Goal: Task Accomplishment & Management: Use online tool/utility

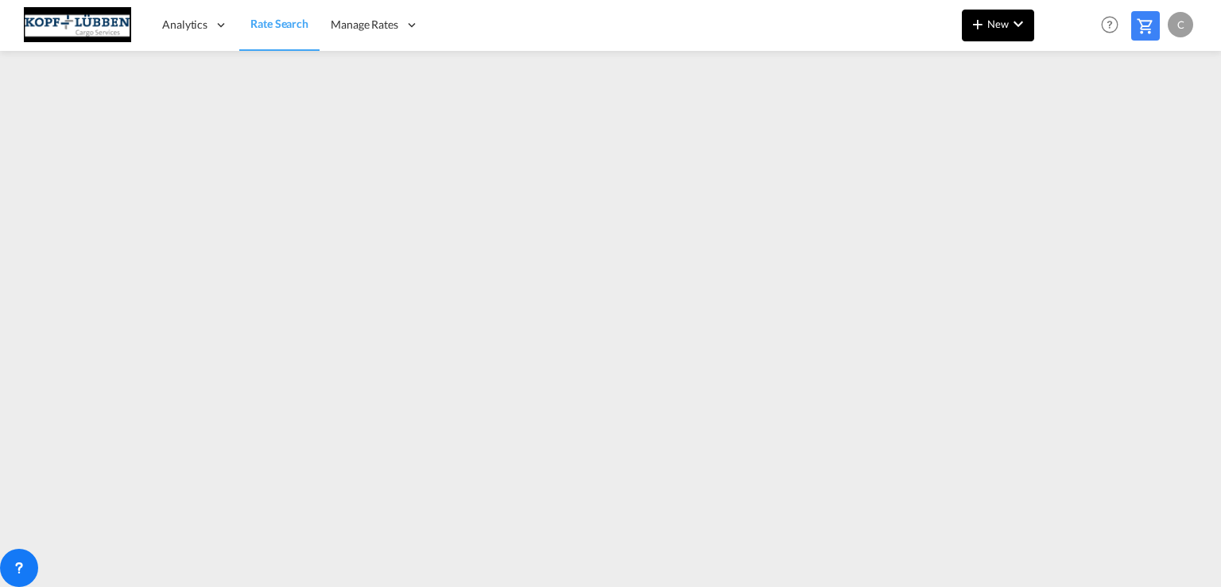
click at [984, 26] on md-icon "icon-plus 400-fg" at bounding box center [977, 23] width 19 height 19
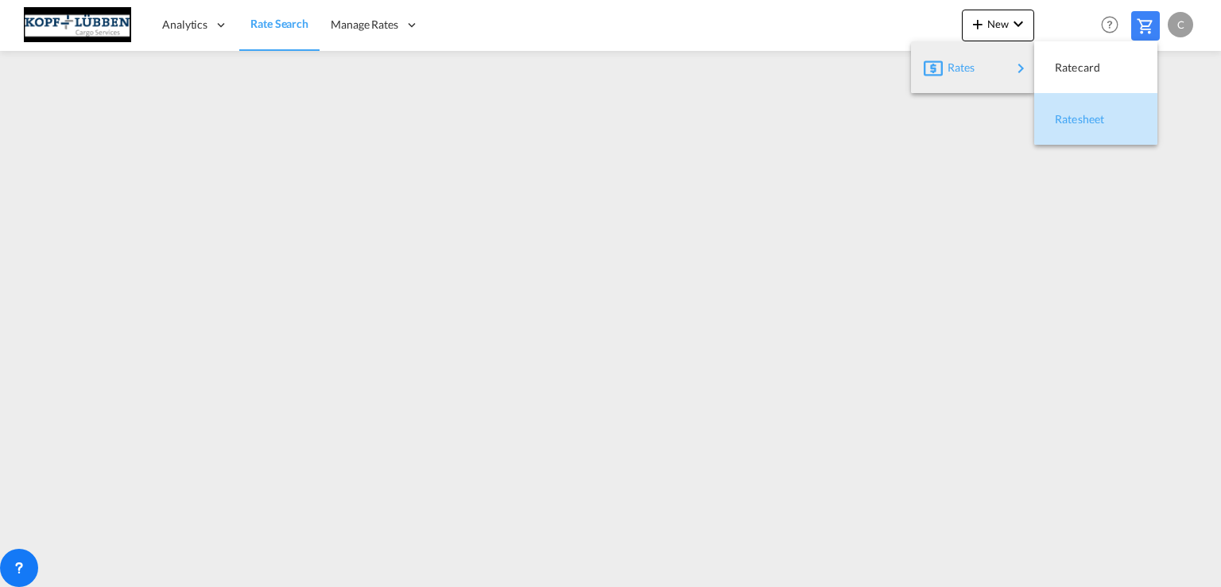
click at [1073, 125] on span "Ratesheet" at bounding box center [1063, 119] width 17 height 32
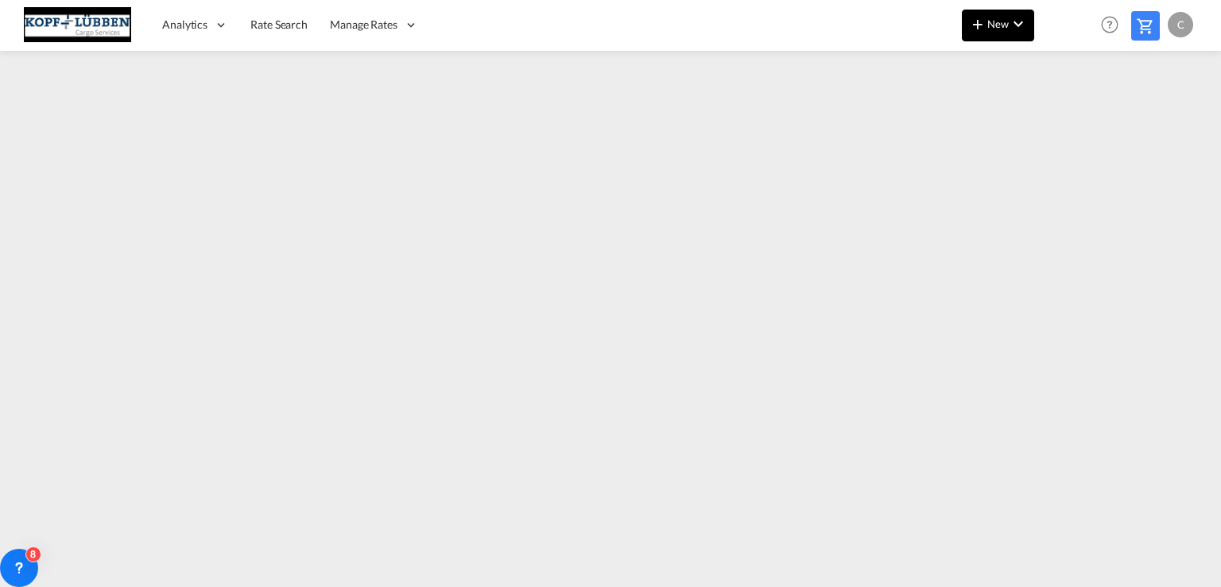
click at [1008, 28] on span "New" at bounding box center [998, 23] width 60 height 13
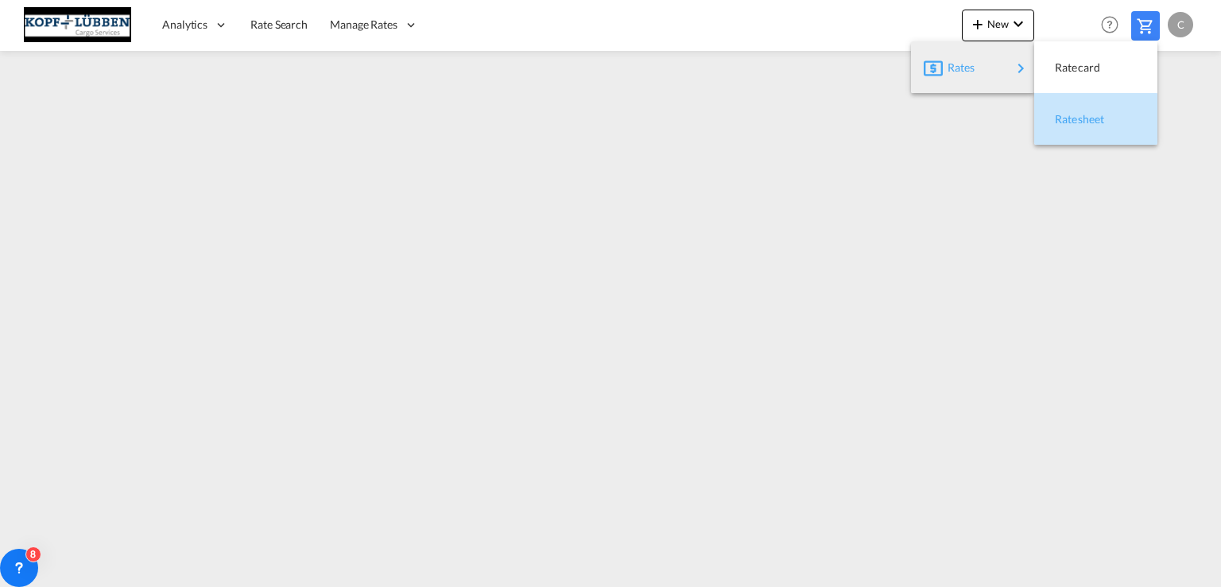
click at [1073, 121] on span "Ratesheet" at bounding box center [1063, 119] width 17 height 32
